Goal: Check status: Check status

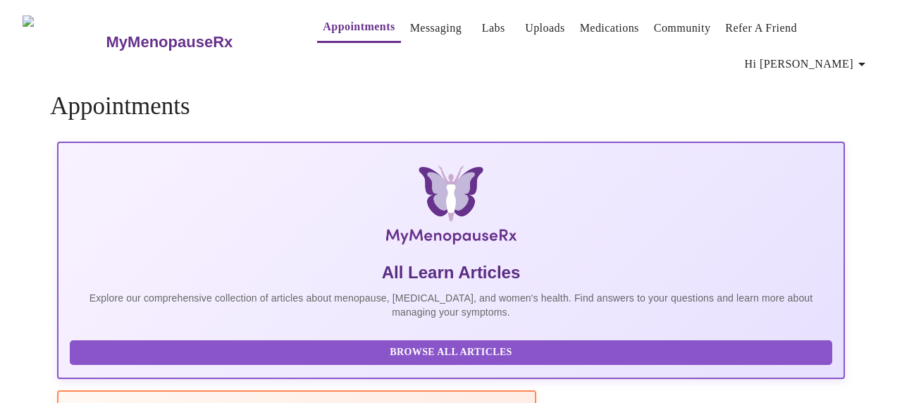
scroll to position [7, 0]
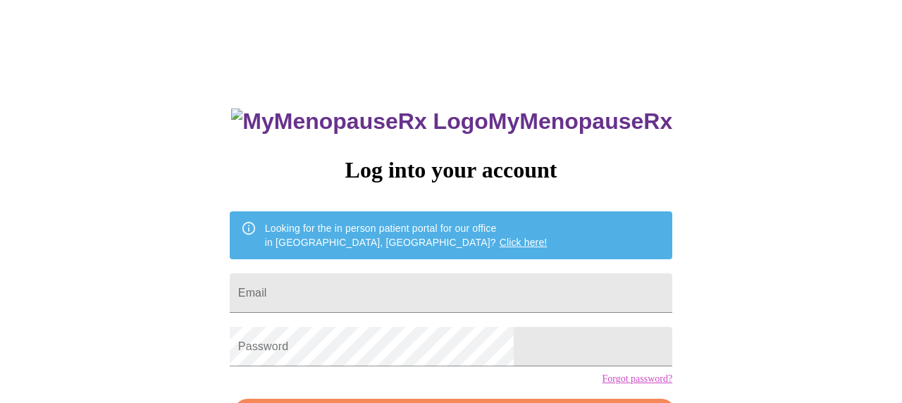
scroll to position [78, 0]
